Goal: Information Seeking & Learning: Learn about a topic

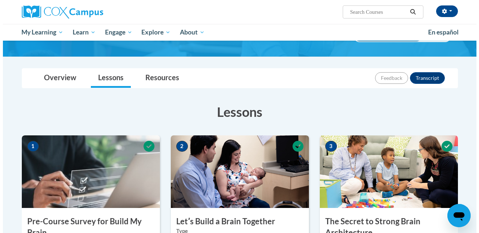
scroll to position [359, 0]
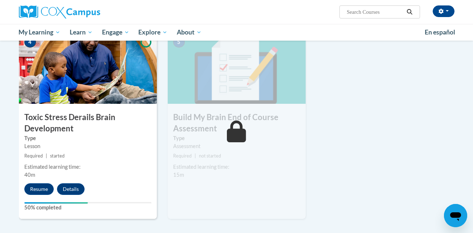
click at [347, 183] on div "1 Pre-Course Survey for Build My Brain Type Pre-Course Survey Required | comple…" at bounding box center [236, 31] width 447 height 401
click at [44, 184] on button "Resume" at bounding box center [38, 189] width 29 height 12
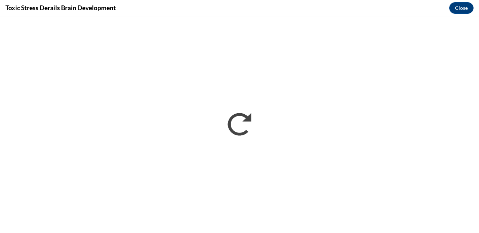
scroll to position [0, 0]
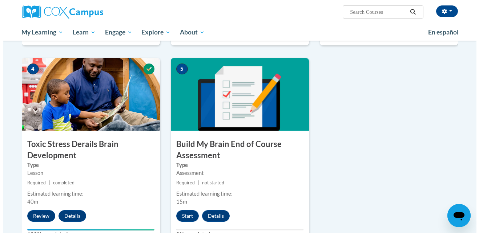
scroll to position [341, 0]
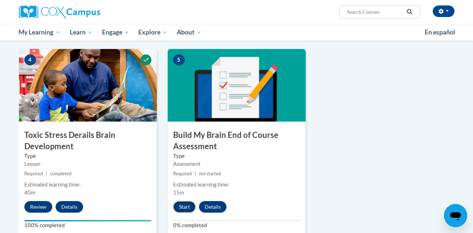
click at [187, 204] on button "Start" at bounding box center [184, 207] width 23 height 12
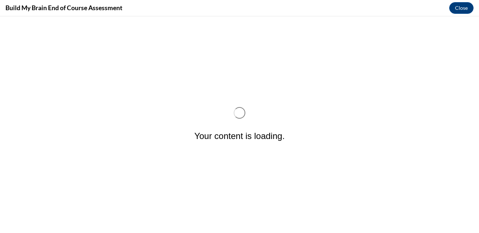
scroll to position [0, 0]
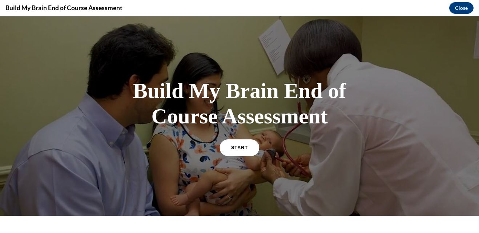
click at [229, 148] on link "START" at bounding box center [239, 147] width 40 height 17
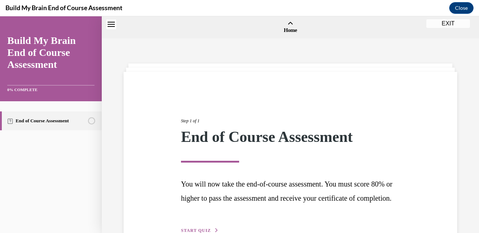
scroll to position [23, 0]
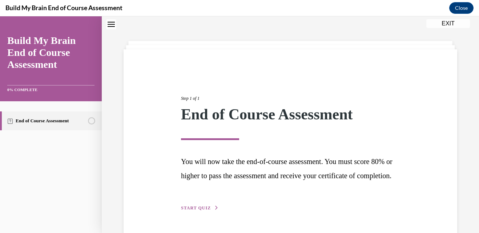
click at [211, 211] on button "START QUIZ" at bounding box center [200, 208] width 38 height 7
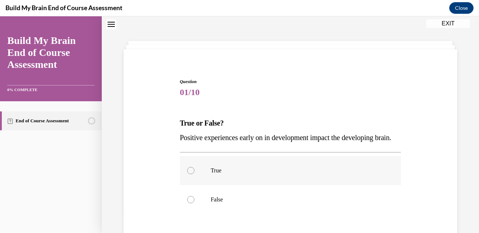
click at [188, 174] on div at bounding box center [190, 170] width 7 height 7
click at [188, 174] on input "True" at bounding box center [190, 170] width 7 height 7
radio input "true"
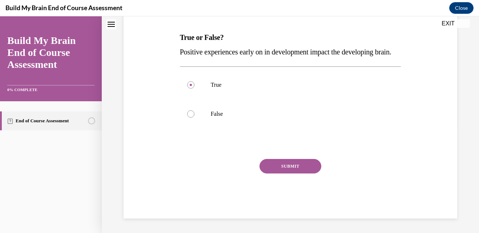
click at [289, 169] on button "SUBMIT" at bounding box center [290, 166] width 62 height 15
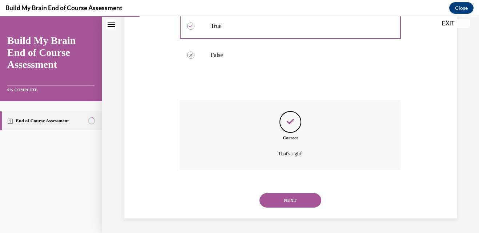
scroll to position [182, 0]
click at [287, 197] on button "NEXT" at bounding box center [290, 200] width 62 height 15
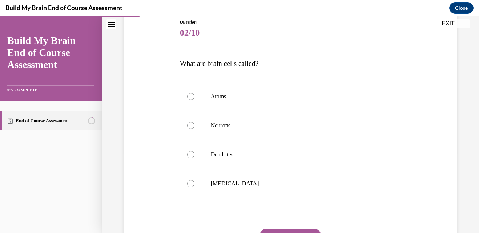
scroll to position [83, 0]
click at [195, 123] on label "Neurons" at bounding box center [290, 124] width 221 height 29
click at [194, 123] on input "Neurons" at bounding box center [190, 124] width 7 height 7
radio input "true"
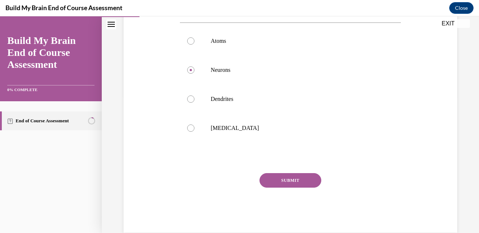
scroll to position [152, 0]
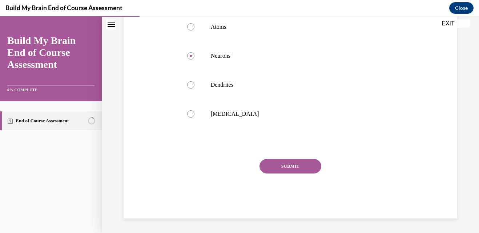
click at [311, 171] on button "SUBMIT" at bounding box center [290, 166] width 62 height 15
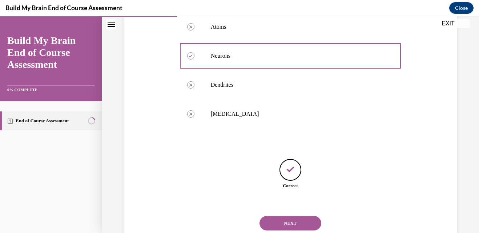
scroll to position [175, 0]
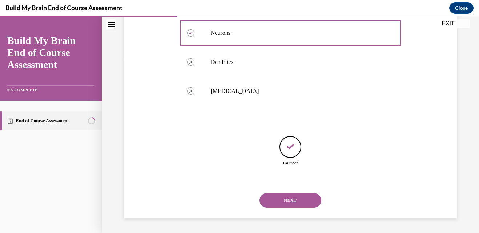
click at [299, 202] on button "NEXT" at bounding box center [290, 200] width 62 height 15
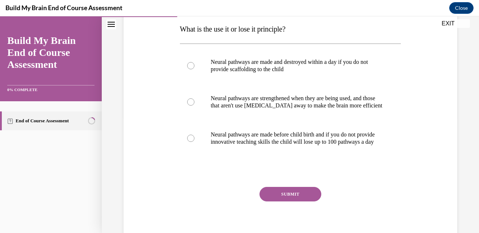
scroll to position [116, 0]
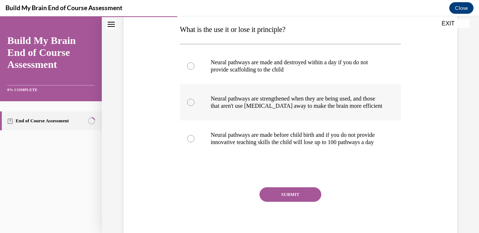
click at [195, 103] on label "Neural pathways are strengthened when they are being used, and those that aren'…" at bounding box center [290, 102] width 221 height 36
click at [194, 103] on input "Neural pathways are strengthened when they are being used, and those that aren'…" at bounding box center [190, 102] width 7 height 7
radio input "true"
click at [273, 202] on button "SUBMIT" at bounding box center [290, 194] width 62 height 15
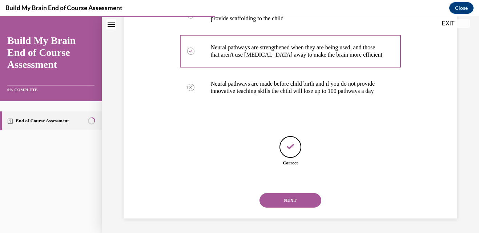
scroll to position [182, 0]
click at [303, 199] on button "NEXT" at bounding box center [290, 200] width 62 height 15
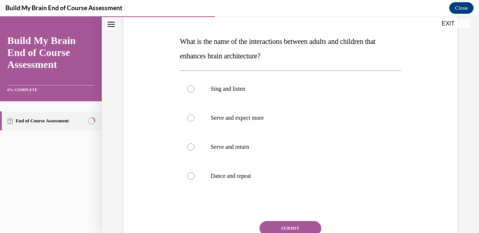
scroll to position [107, 0]
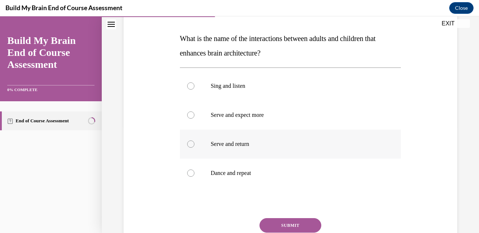
click at [186, 145] on label "Serve and return" at bounding box center [290, 144] width 221 height 29
click at [187, 145] on input "Serve and return" at bounding box center [190, 144] width 7 height 7
radio input "true"
click at [279, 220] on button "SUBMIT" at bounding box center [290, 225] width 62 height 15
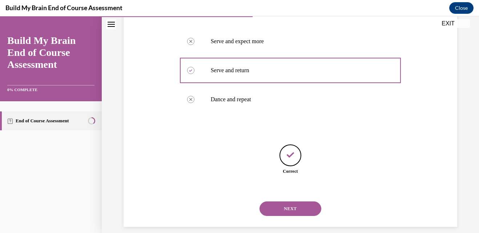
scroll to position [189, 0]
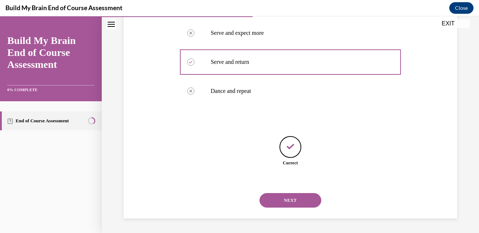
click at [302, 198] on button "NEXT" at bounding box center [290, 200] width 62 height 15
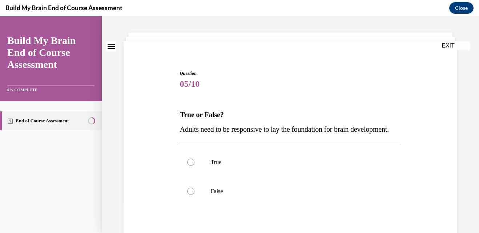
scroll to position [41, 0]
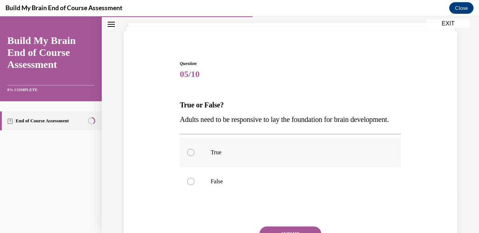
click at [192, 161] on label "True" at bounding box center [290, 152] width 221 height 29
click at [192, 156] on input "True" at bounding box center [190, 152] width 7 height 7
radio input "true"
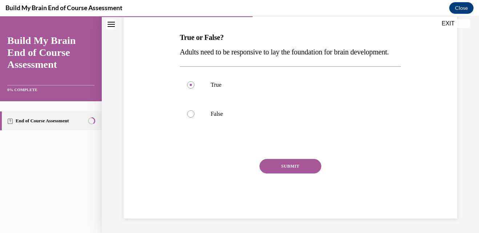
scroll to position [113, 0]
click at [298, 174] on button "SUBMIT" at bounding box center [290, 166] width 62 height 15
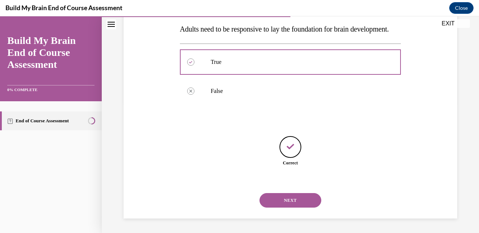
scroll to position [146, 0]
click at [289, 199] on button "NEXT" at bounding box center [290, 200] width 62 height 15
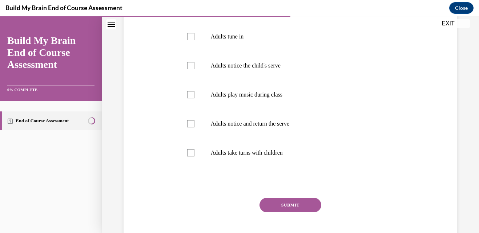
scroll to position [175, 0]
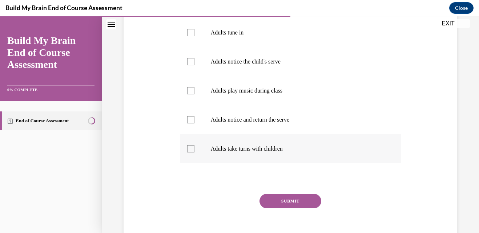
click at [195, 146] on label "Adults take turns with children" at bounding box center [290, 148] width 221 height 29
click at [194, 146] on input "Adults take turns with children" at bounding box center [190, 148] width 7 height 7
checkbox input "true"
click at [191, 122] on div at bounding box center [190, 119] width 7 height 7
click at [191, 122] on input "Adults notice and return the serve" at bounding box center [190, 119] width 7 height 7
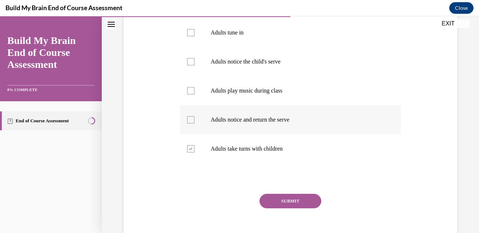
checkbox input "true"
click at [186, 87] on label "Adults play music during class" at bounding box center [290, 90] width 221 height 29
click at [187, 87] on input "Adults play music during class" at bounding box center [190, 90] width 7 height 7
checkbox input "true"
click at [191, 60] on div at bounding box center [190, 61] width 7 height 7
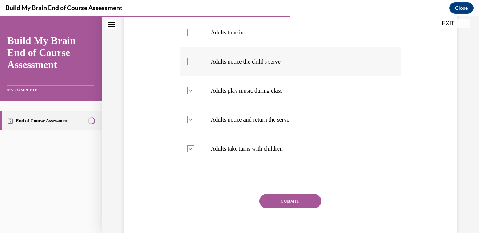
click at [191, 60] on input "Adults notice the child's serve" at bounding box center [190, 61] width 7 height 7
checkbox input "true"
click at [192, 28] on label "Adults tune in" at bounding box center [290, 32] width 221 height 29
click at [192, 29] on input "Adults tune in" at bounding box center [190, 32] width 7 height 7
checkbox input "true"
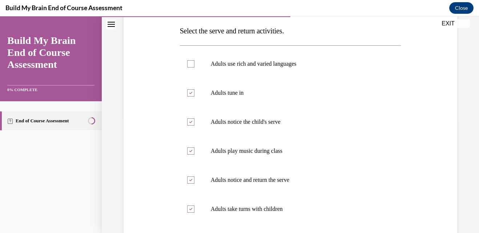
scroll to position [109, 0]
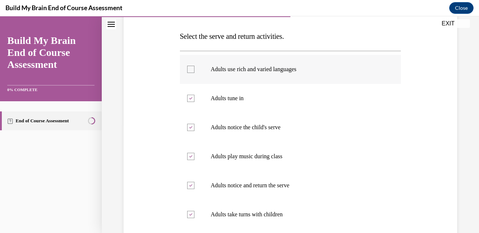
click at [187, 66] on div at bounding box center [190, 69] width 7 height 7
click at [187, 66] on input "Adults use rich and varied languages" at bounding box center [190, 69] width 7 height 7
checkbox input "true"
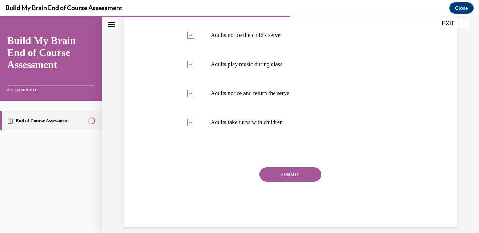
scroll to position [210, 0]
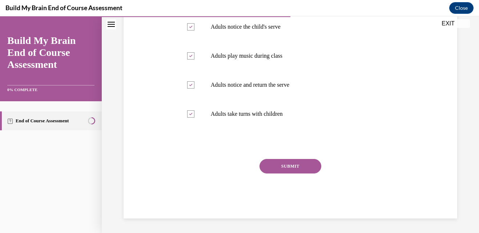
click at [301, 162] on button "SUBMIT" at bounding box center [290, 166] width 62 height 15
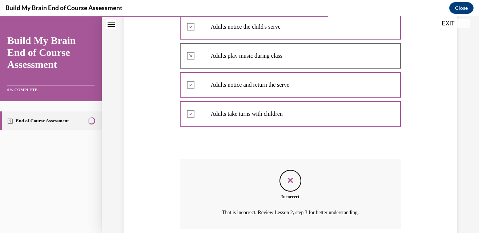
scroll to position [269, 0]
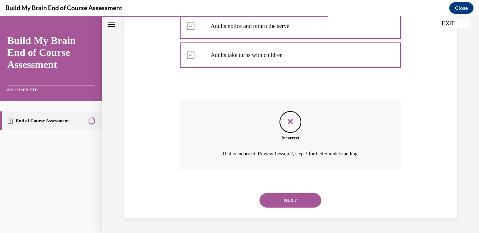
click at [299, 201] on button "NEXT" at bounding box center [290, 200] width 62 height 15
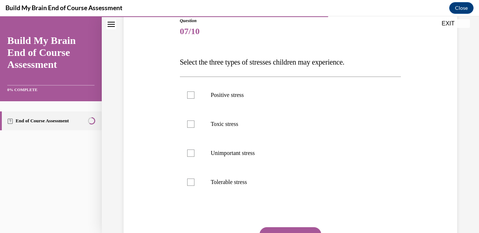
scroll to position [98, 0]
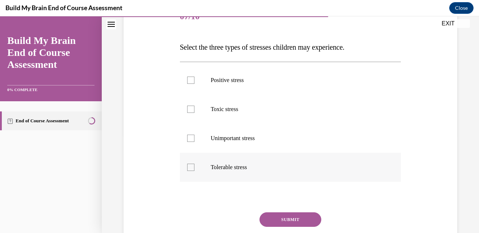
click at [183, 168] on label "Tolerable stress" at bounding box center [290, 167] width 221 height 29
click at [187, 168] on input "Tolerable stress" at bounding box center [190, 167] width 7 height 7
checkbox input "true"
click at [194, 105] on label "Toxic stress" at bounding box center [290, 109] width 221 height 29
click at [194, 106] on input "Toxic stress" at bounding box center [190, 109] width 7 height 7
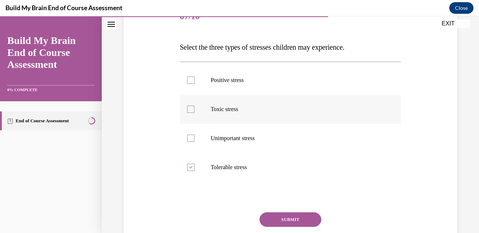
checkbox input "true"
click at [191, 75] on label "Positive stress" at bounding box center [290, 80] width 221 height 29
click at [191, 77] on input "Positive stress" at bounding box center [190, 80] width 7 height 7
checkbox input "true"
click at [287, 218] on button "SUBMIT" at bounding box center [290, 219] width 62 height 15
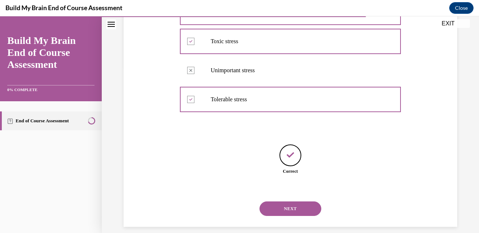
scroll to position [175, 0]
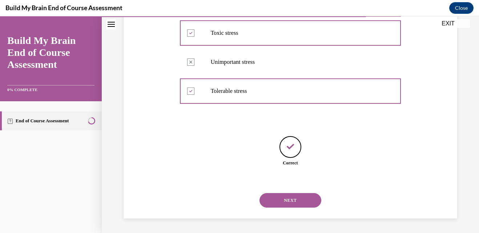
click at [302, 200] on button "NEXT" at bounding box center [290, 200] width 62 height 15
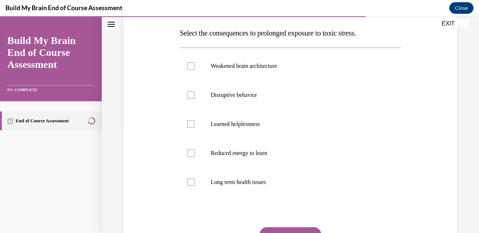
scroll to position [118, 0]
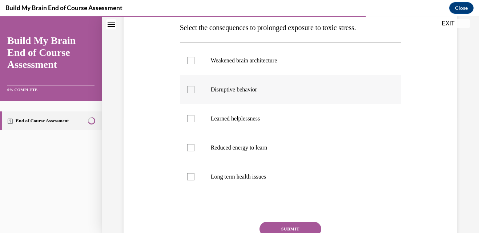
click at [192, 96] on label "Disruptive behavior" at bounding box center [290, 89] width 221 height 29
click at [192, 93] on input "Disruptive behavior" at bounding box center [190, 89] width 7 height 7
click at [192, 96] on label "Disruptive behavior" at bounding box center [290, 89] width 221 height 29
click at [192, 93] on input "Disruptive behavior" at bounding box center [190, 89] width 7 height 7
click at [190, 91] on div at bounding box center [190, 89] width 7 height 7
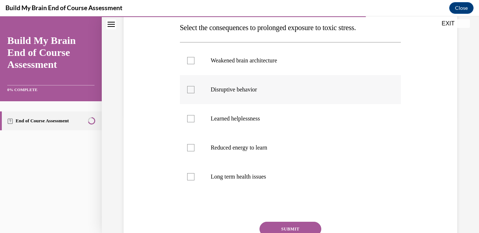
click at [190, 91] on input "Disruptive behavior" at bounding box center [190, 89] width 7 height 7
checkbox input "true"
click at [192, 62] on div at bounding box center [190, 60] width 7 height 7
click at [192, 62] on input "Weakened brain architecture" at bounding box center [190, 60] width 7 height 7
checkbox input "true"
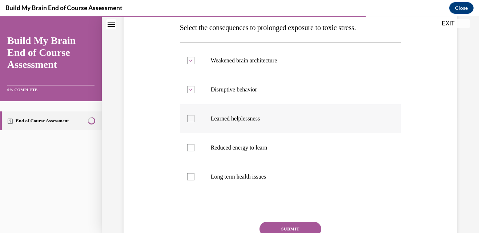
click at [192, 116] on div at bounding box center [190, 118] width 7 height 7
click at [192, 116] on input "Learned helplessness" at bounding box center [190, 118] width 7 height 7
checkbox input "true"
click at [188, 147] on div at bounding box center [190, 147] width 7 height 7
click at [188, 147] on input "Reduced energy to learn" at bounding box center [190, 147] width 7 height 7
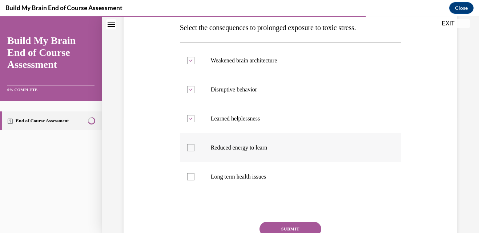
checkbox input "true"
click at [190, 174] on div at bounding box center [190, 176] width 7 height 7
click at [190, 174] on input "Long term health issues" at bounding box center [190, 176] width 7 height 7
checkbox input "true"
click at [285, 222] on button "SUBMIT" at bounding box center [290, 229] width 62 height 15
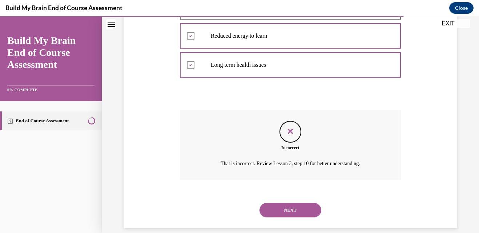
scroll to position [229, 0]
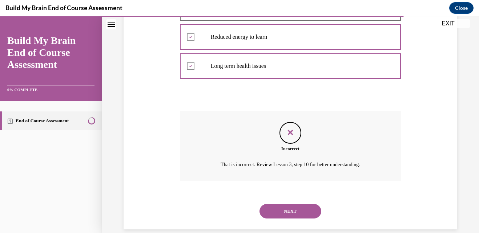
click at [303, 215] on button "NEXT" at bounding box center [290, 211] width 62 height 15
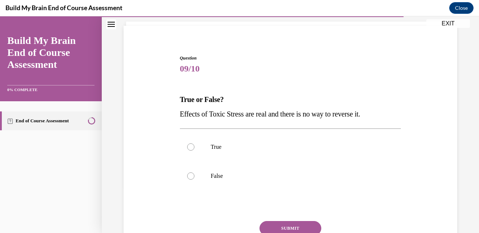
scroll to position [55, 0]
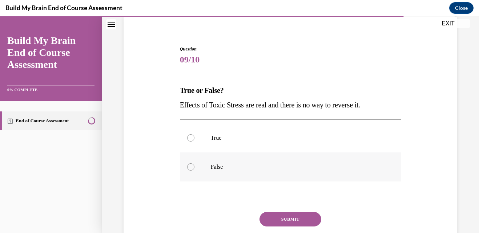
click at [191, 170] on label "False" at bounding box center [290, 167] width 221 height 29
click at [191, 170] on input "False" at bounding box center [190, 166] width 7 height 7
radio input "true"
click at [190, 138] on div at bounding box center [190, 137] width 7 height 7
click at [190, 138] on input "True" at bounding box center [190, 137] width 7 height 7
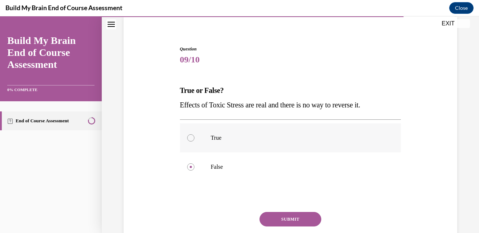
radio input "true"
click at [192, 169] on div at bounding box center [190, 166] width 7 height 7
click at [192, 169] on input "False" at bounding box center [190, 166] width 7 height 7
radio input "true"
click at [279, 217] on button "SUBMIT" at bounding box center [290, 219] width 62 height 15
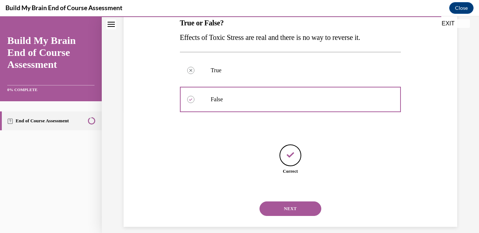
scroll to position [131, 0]
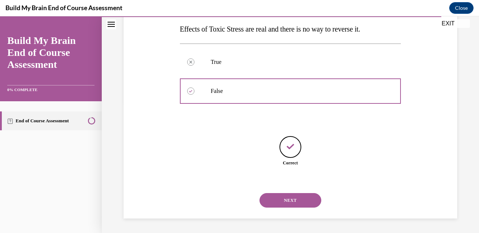
click at [317, 199] on button "NEXT" at bounding box center [290, 200] width 62 height 15
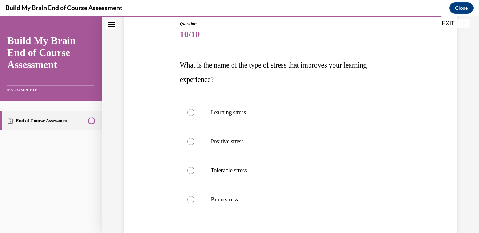
scroll to position [89, 0]
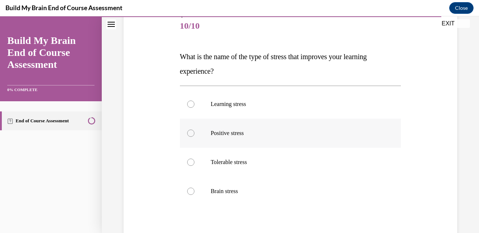
click at [192, 128] on label "Positive stress" at bounding box center [290, 133] width 221 height 29
click at [192, 130] on input "Positive stress" at bounding box center [190, 133] width 7 height 7
radio input "true"
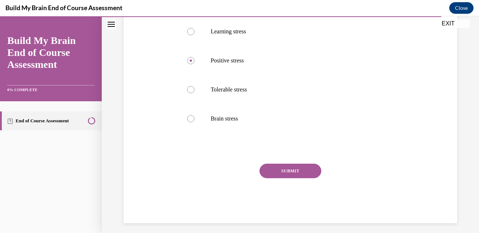
scroll to position [166, 0]
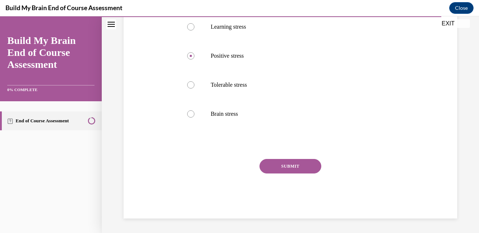
click at [307, 165] on button "SUBMIT" at bounding box center [290, 166] width 62 height 15
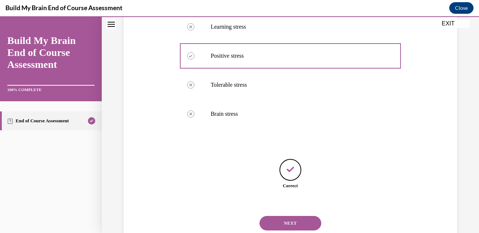
scroll to position [189, 0]
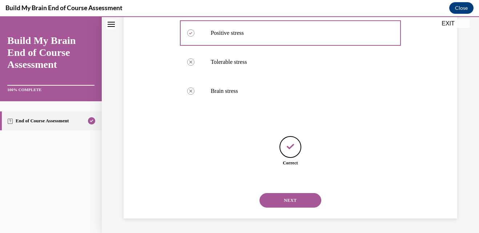
click at [295, 206] on button "NEXT" at bounding box center [290, 200] width 62 height 15
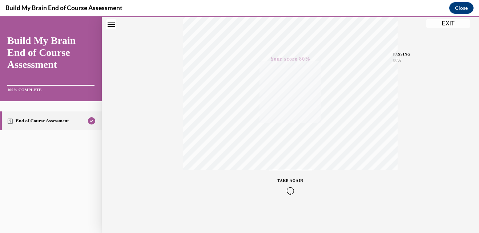
scroll to position [155, 0]
click at [453, 25] on button "EXIT" at bounding box center [448, 23] width 44 height 9
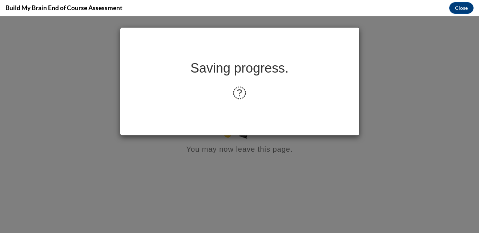
scroll to position [0, 0]
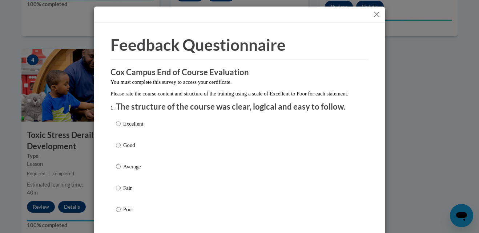
click at [118, 129] on label "Excellent" at bounding box center [129, 130] width 27 height 20
click at [118, 128] on input "Excellent" at bounding box center [118, 124] width 5 height 8
radio input "true"
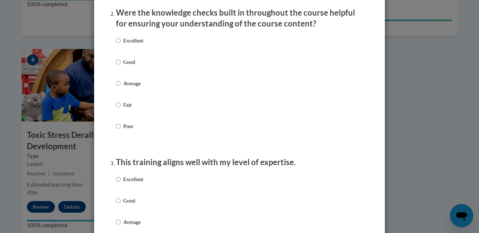
scroll to position [218, 0]
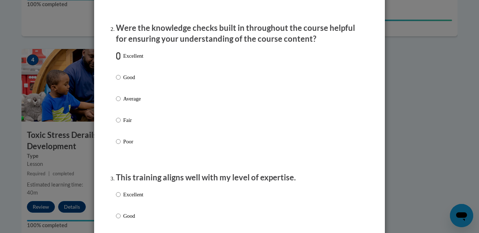
click at [116, 60] on input "Excellent" at bounding box center [118, 56] width 5 height 8
radio input "true"
click at [116, 199] on input "Excellent" at bounding box center [118, 195] width 5 height 8
radio input "true"
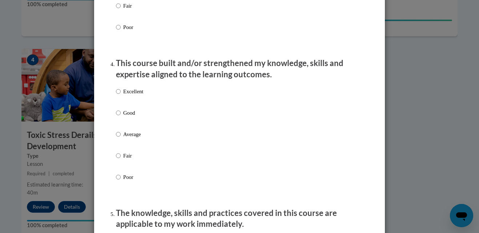
scroll to position [478, 0]
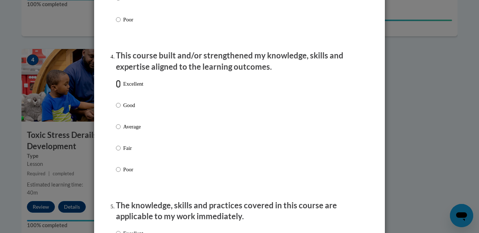
click at [117, 88] on input "Excellent" at bounding box center [118, 84] width 5 height 8
radio input "true"
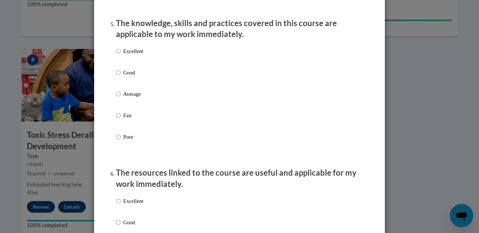
scroll to position [663, 0]
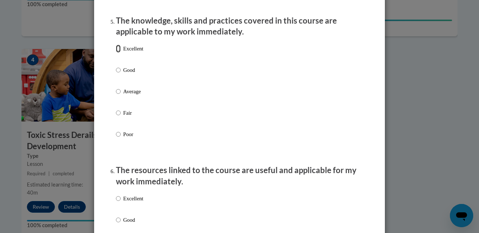
click at [116, 52] on input "Excellent" at bounding box center [118, 49] width 5 height 8
radio input "true"
click at [117, 203] on input "Excellent" at bounding box center [118, 199] width 5 height 8
radio input "true"
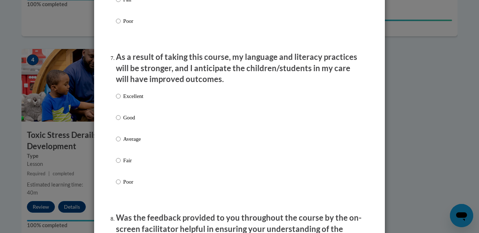
scroll to position [947, 0]
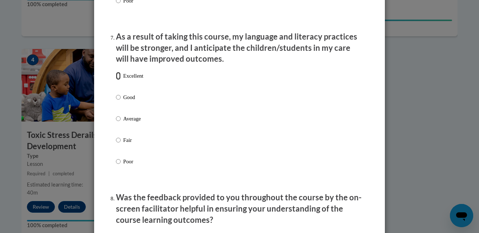
click at [116, 80] on input "Excellent" at bounding box center [118, 76] width 5 height 8
radio input "true"
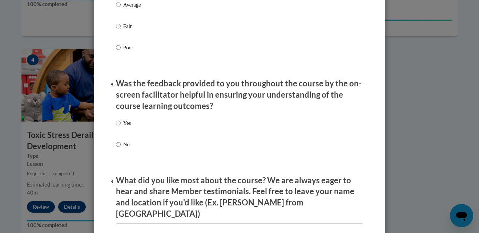
scroll to position [1068, 0]
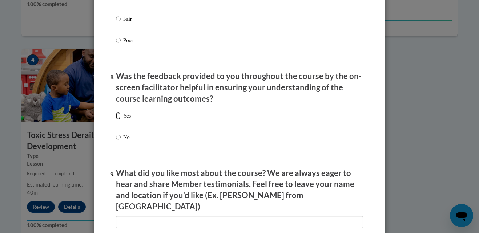
click at [116, 119] on input "Yes" at bounding box center [118, 116] width 5 height 8
radio input "true"
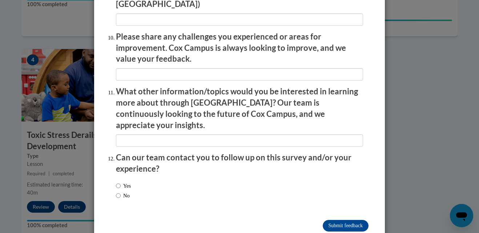
scroll to position [1276, 0]
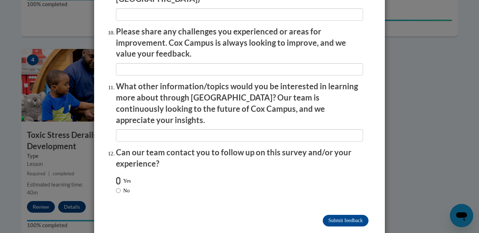
click at [117, 177] on input "Yes" at bounding box center [118, 181] width 5 height 8
radio input "true"
click at [327, 215] on input "Submit feedback" at bounding box center [346, 221] width 46 height 12
